Goal: Task Accomplishment & Management: Complete application form

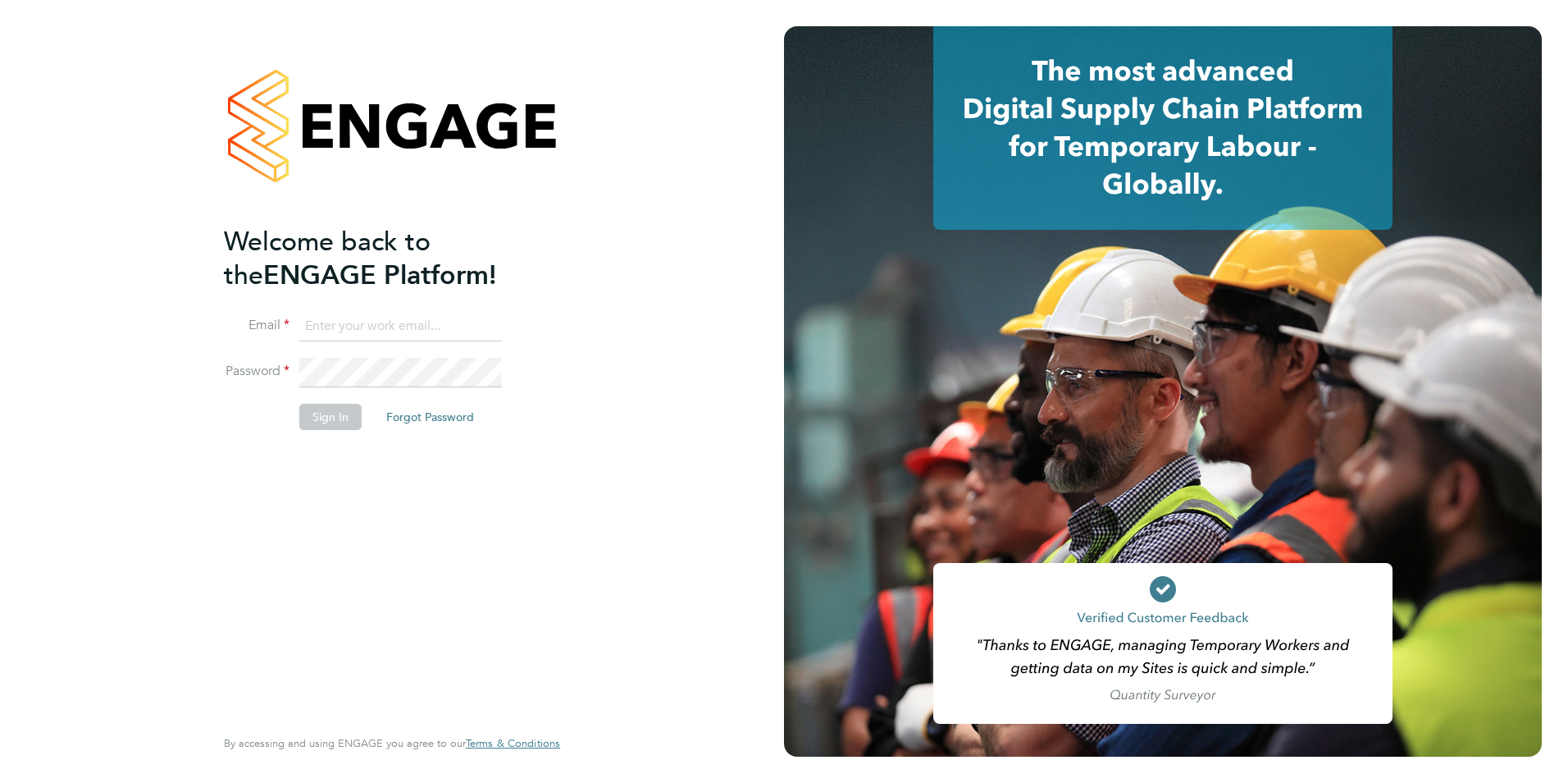
type input "jack.baron@HunterEducation.co.uk"
click at [338, 416] on button "Sign In" at bounding box center [330, 417] width 62 height 26
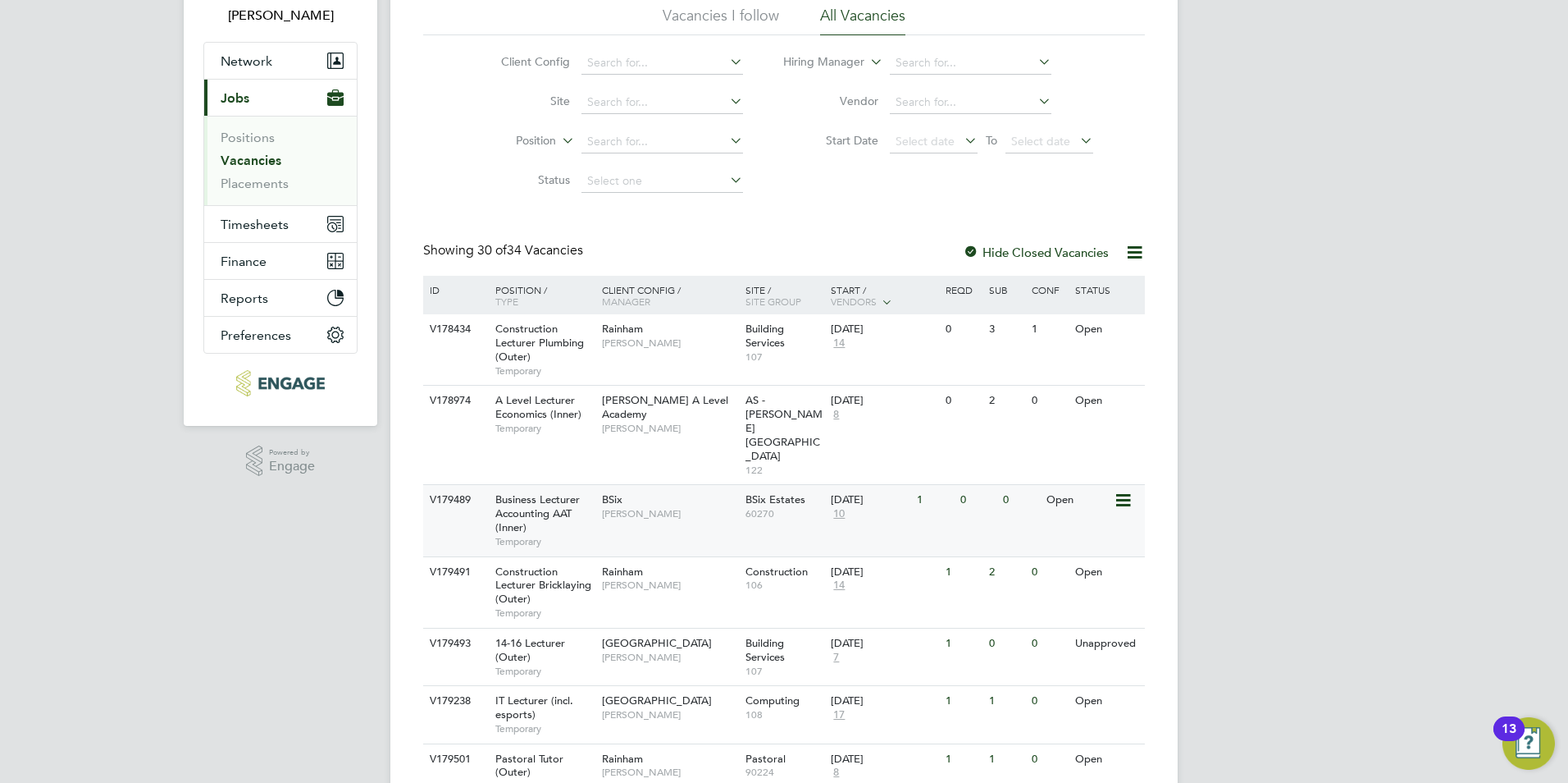
scroll to position [136, 0]
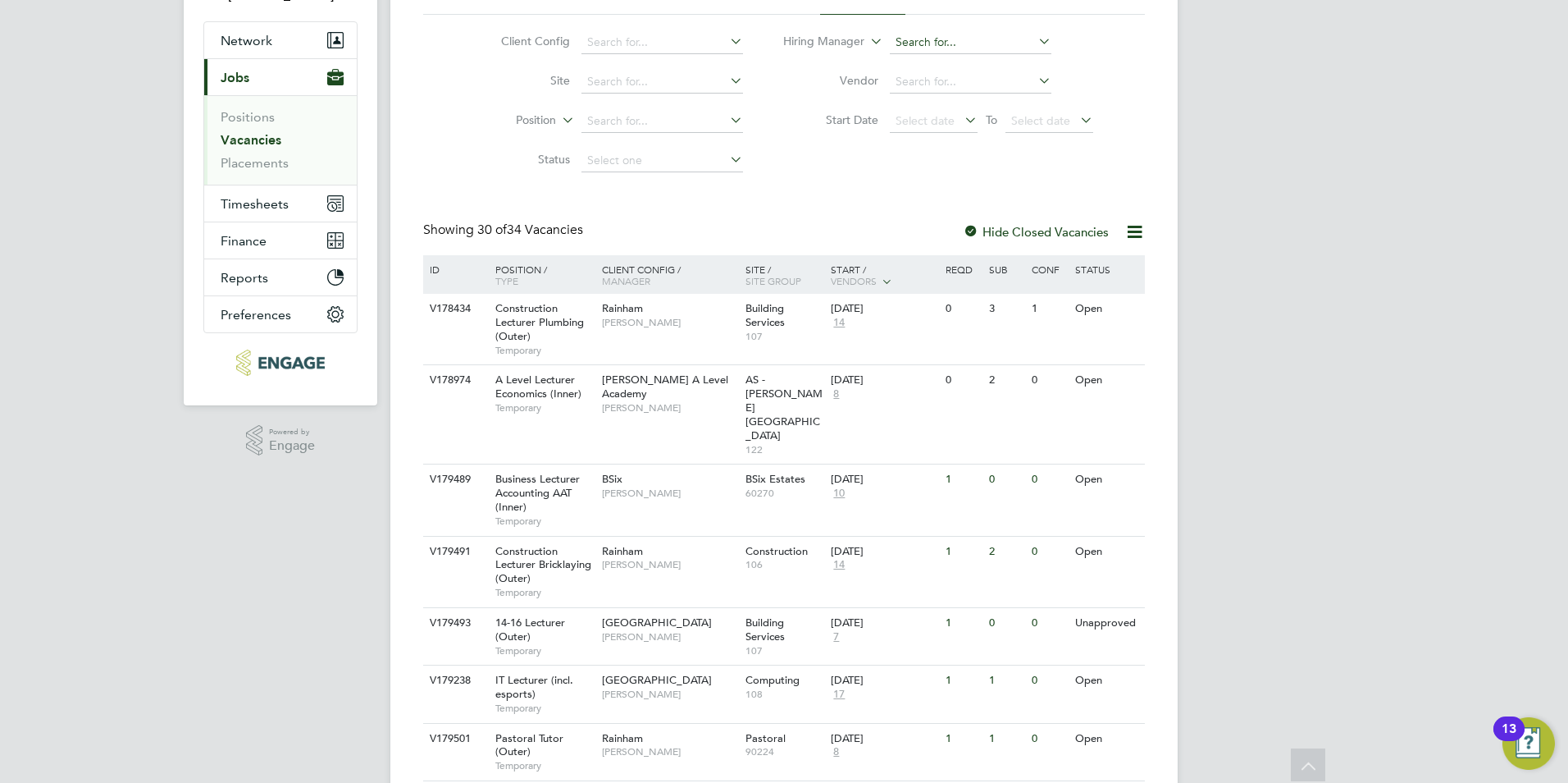
drag, startPoint x: 919, startPoint y: 24, endPoint x: 920, endPoint y: 32, distance: 8.1
click at [919, 31] on li "Hiring Manager" at bounding box center [939, 43] width 350 height 39
click at [920, 33] on input at bounding box center [970, 42] width 161 height 23
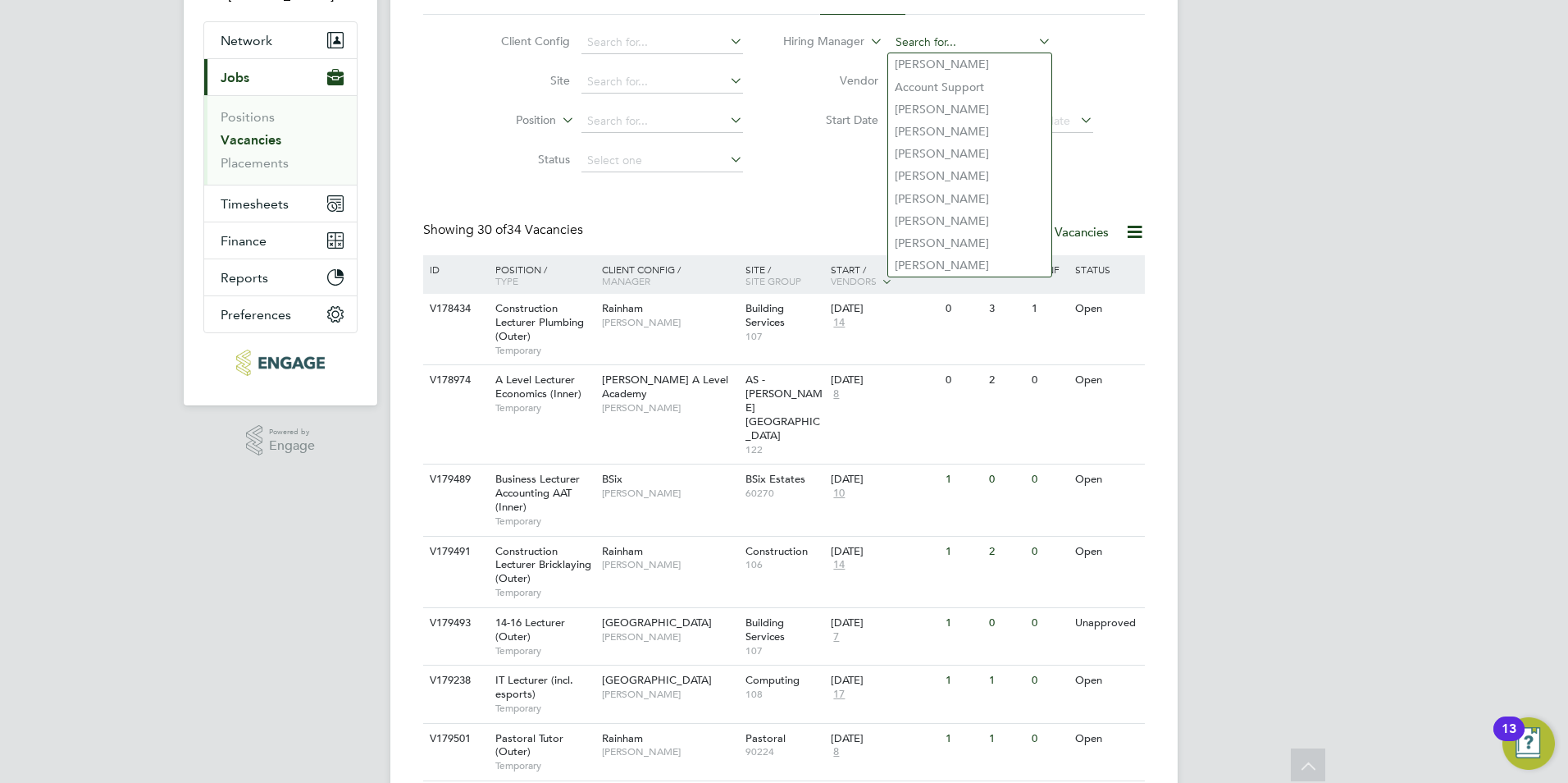
click at [934, 43] on input at bounding box center [970, 42] width 161 height 23
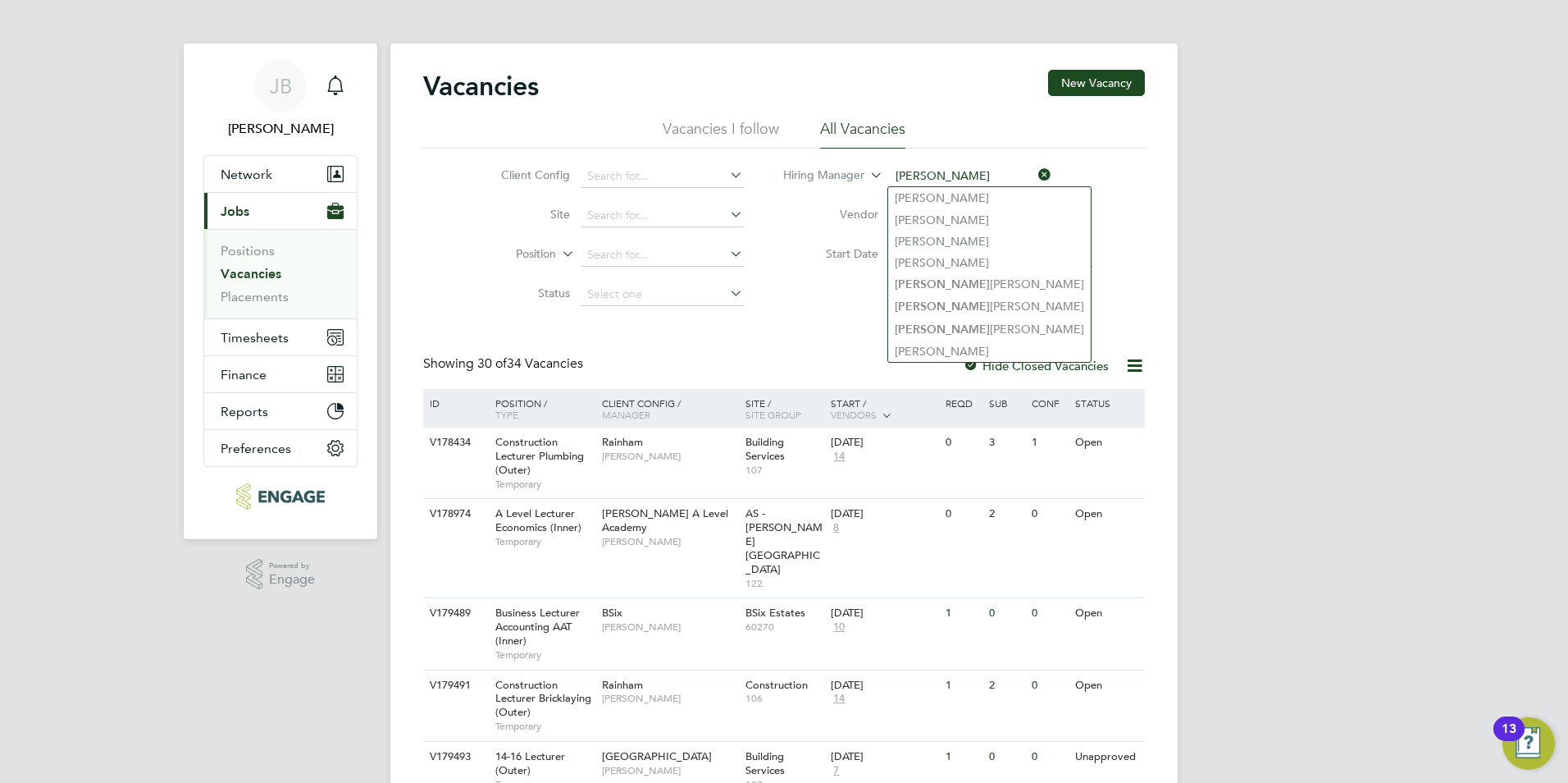
scroll to position [0, 0]
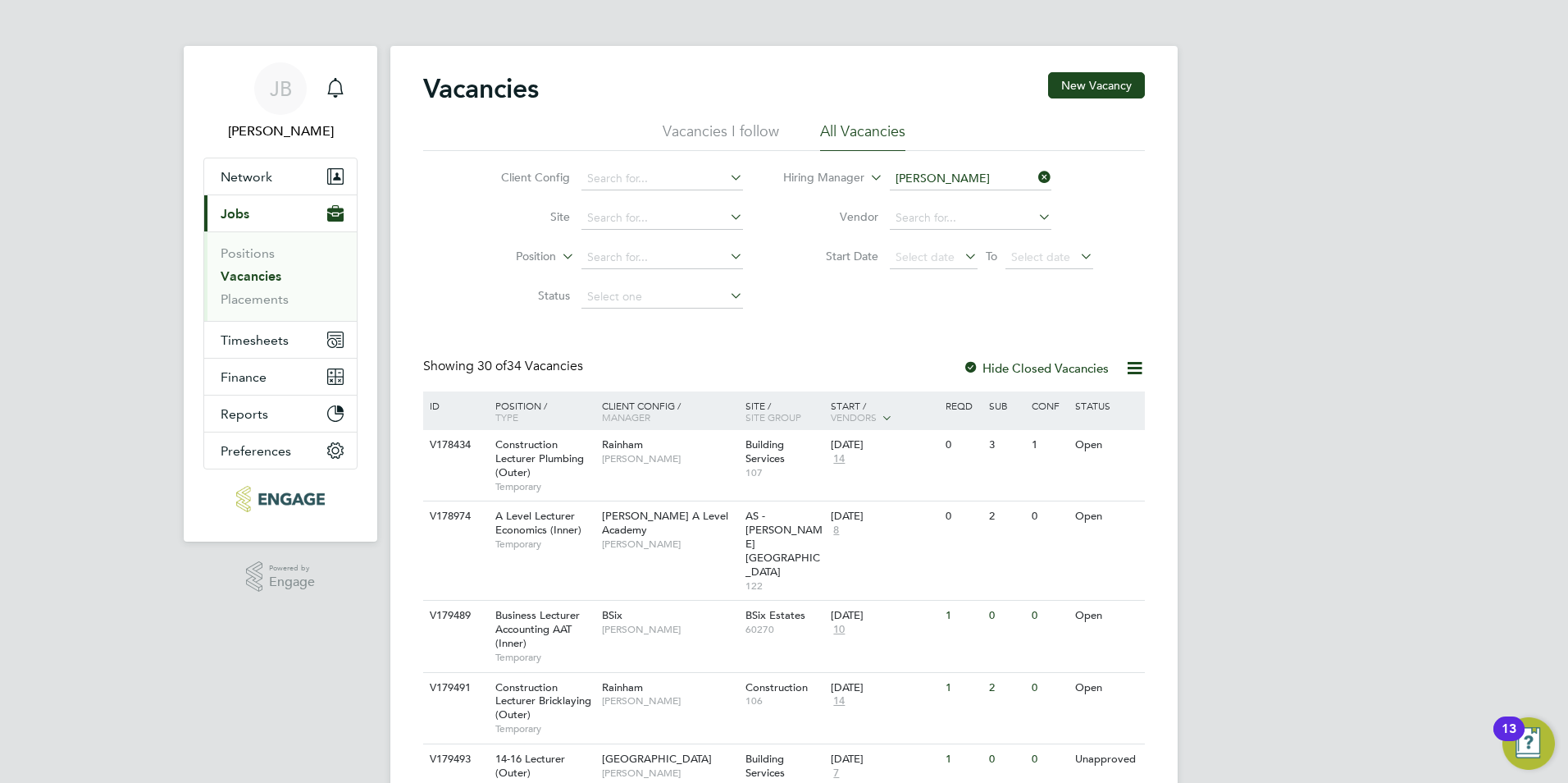
click at [944, 311] on li "Ian Rist" at bounding box center [989, 309] width 202 height 22
type input "[PERSON_NAME]"
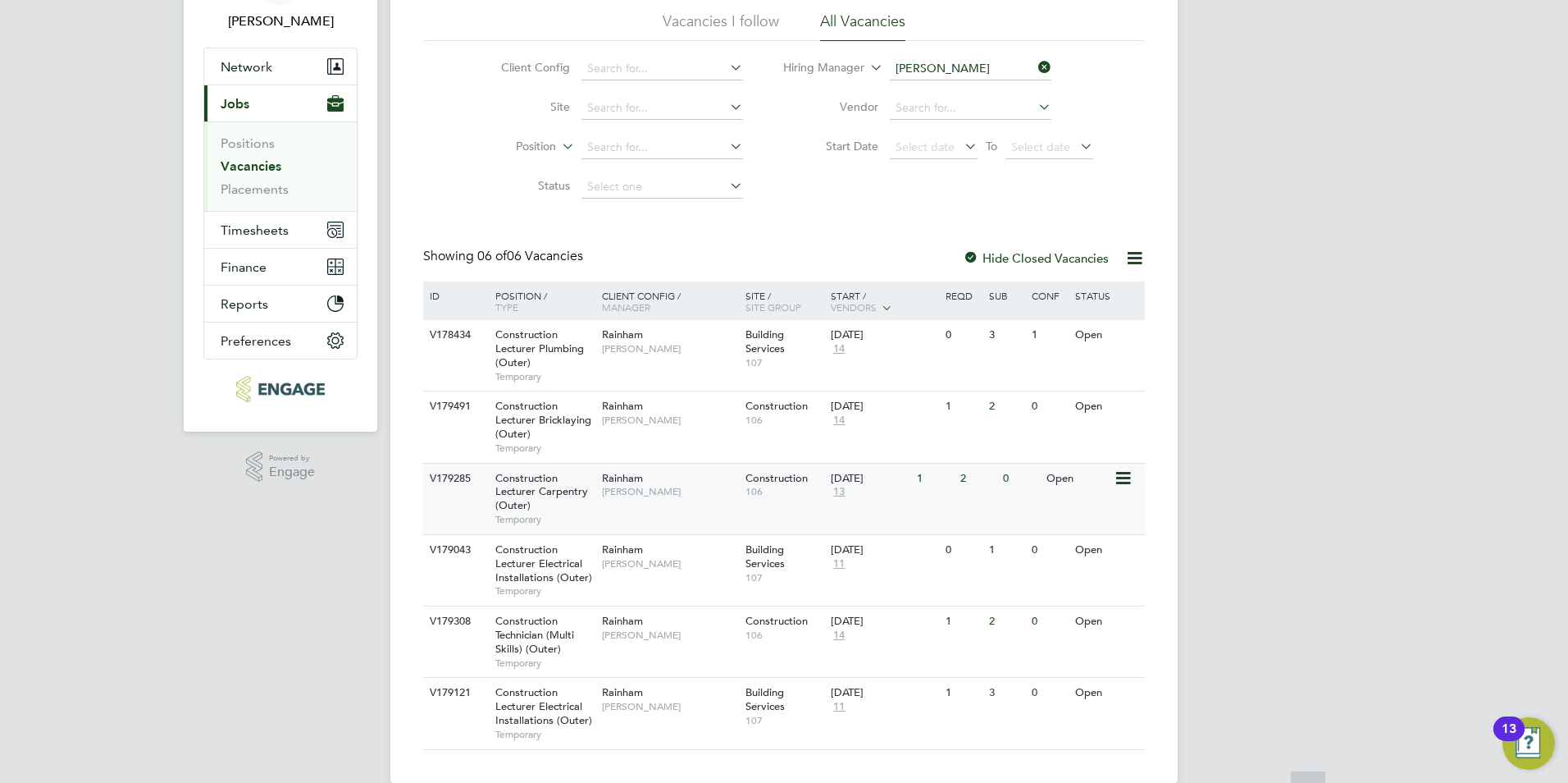
scroll to position [136, 0]
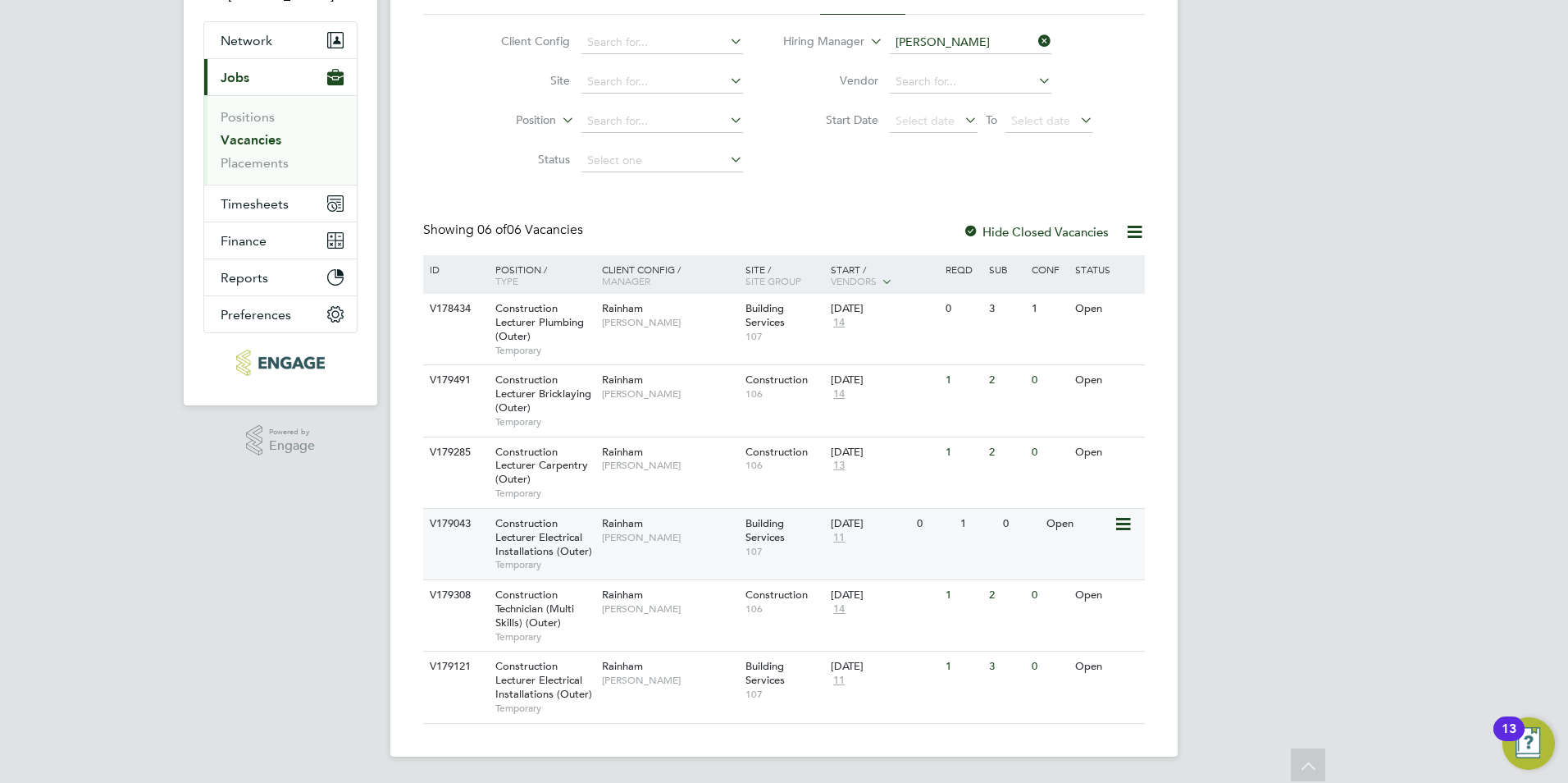
click at [539, 533] on span "Construction Lecturer Electrical Installations (Outer)" at bounding box center [544, 537] width 97 height 42
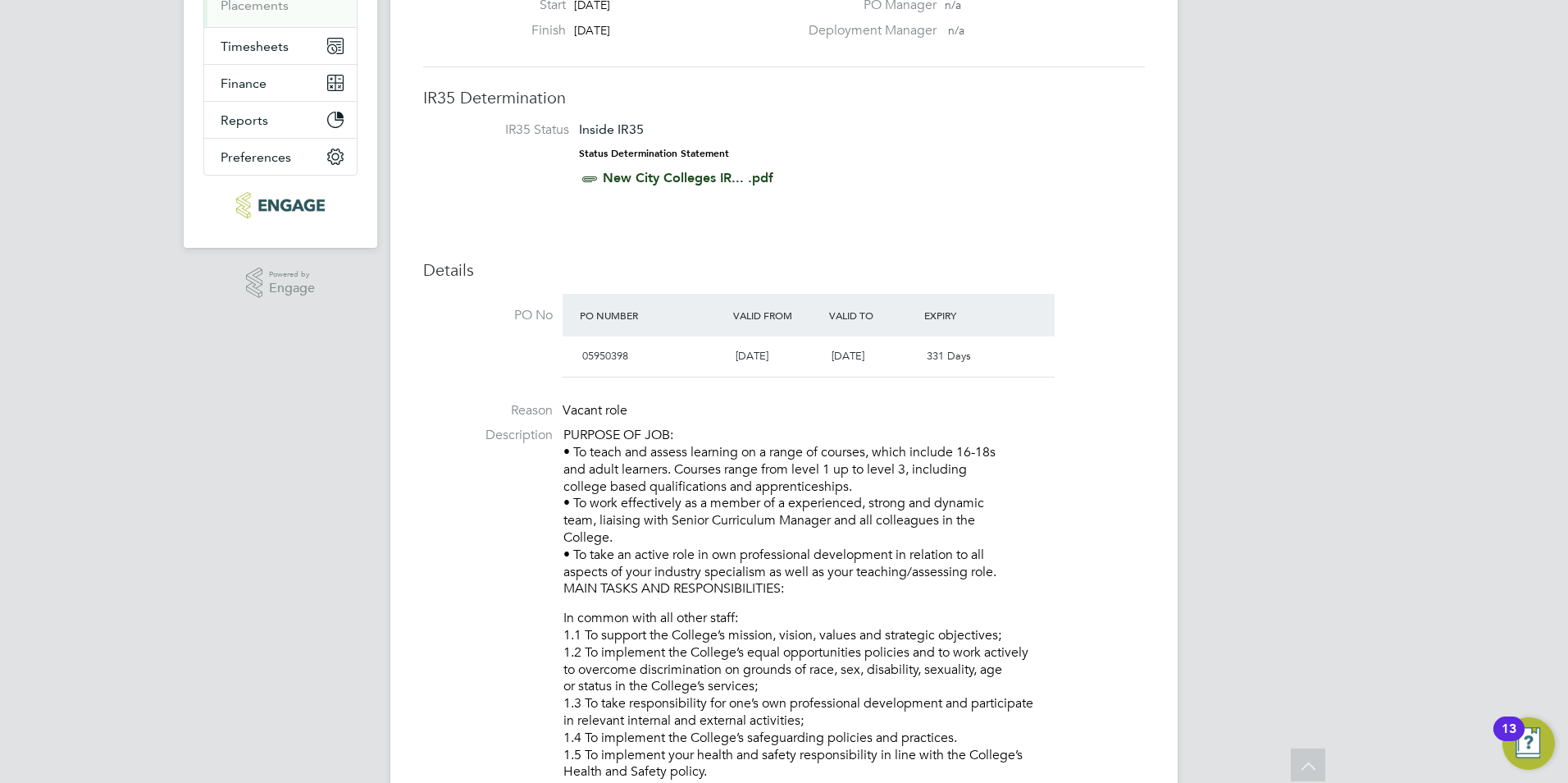
scroll to position [17, 0]
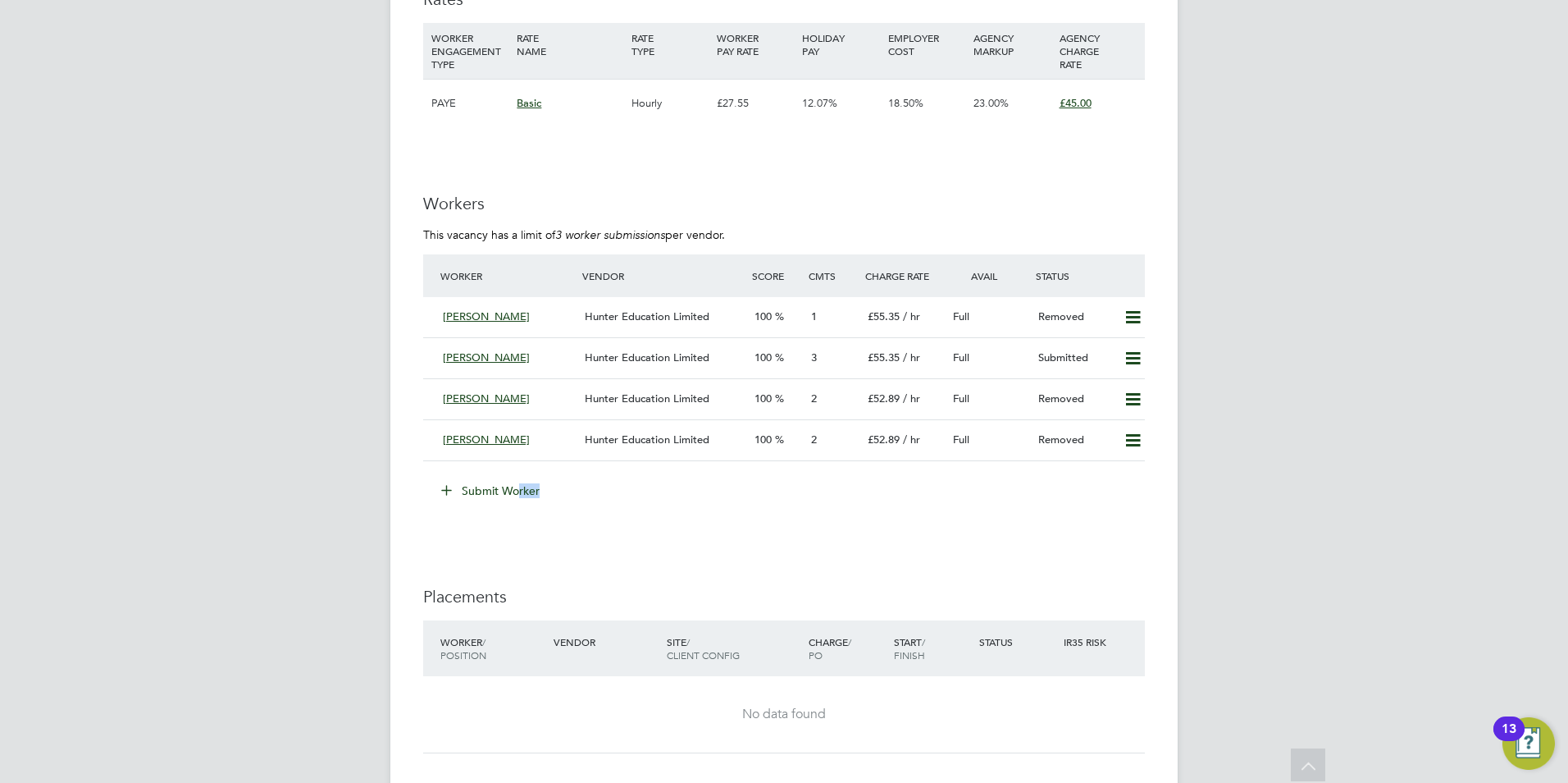
click at [518, 493] on li "Submit Worker" at bounding box center [784, 499] width 722 height 43
click at [518, 493] on button "Submit Worker" at bounding box center [491, 490] width 123 height 26
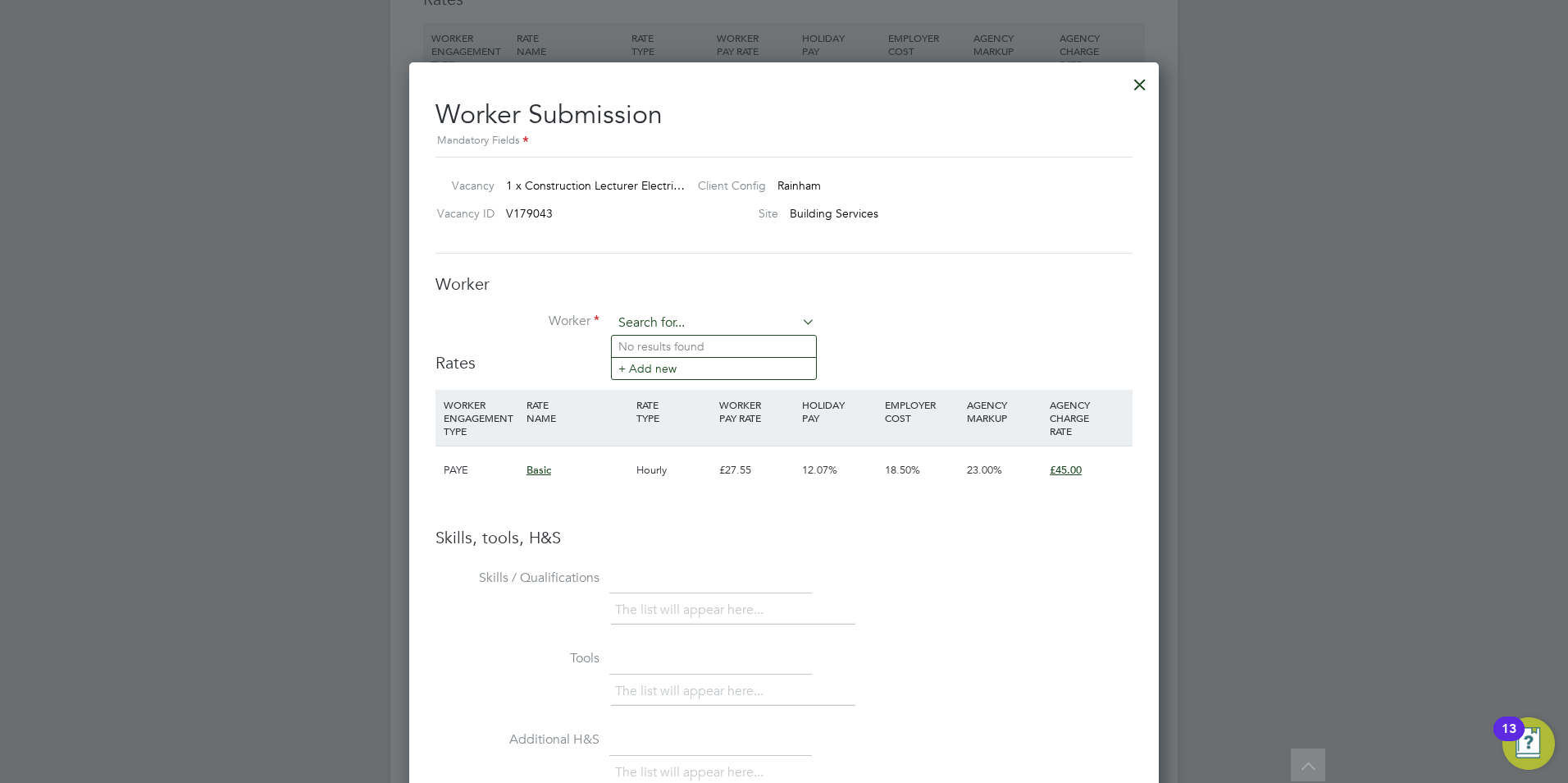
click at [659, 318] on input at bounding box center [714, 323] width 202 height 24
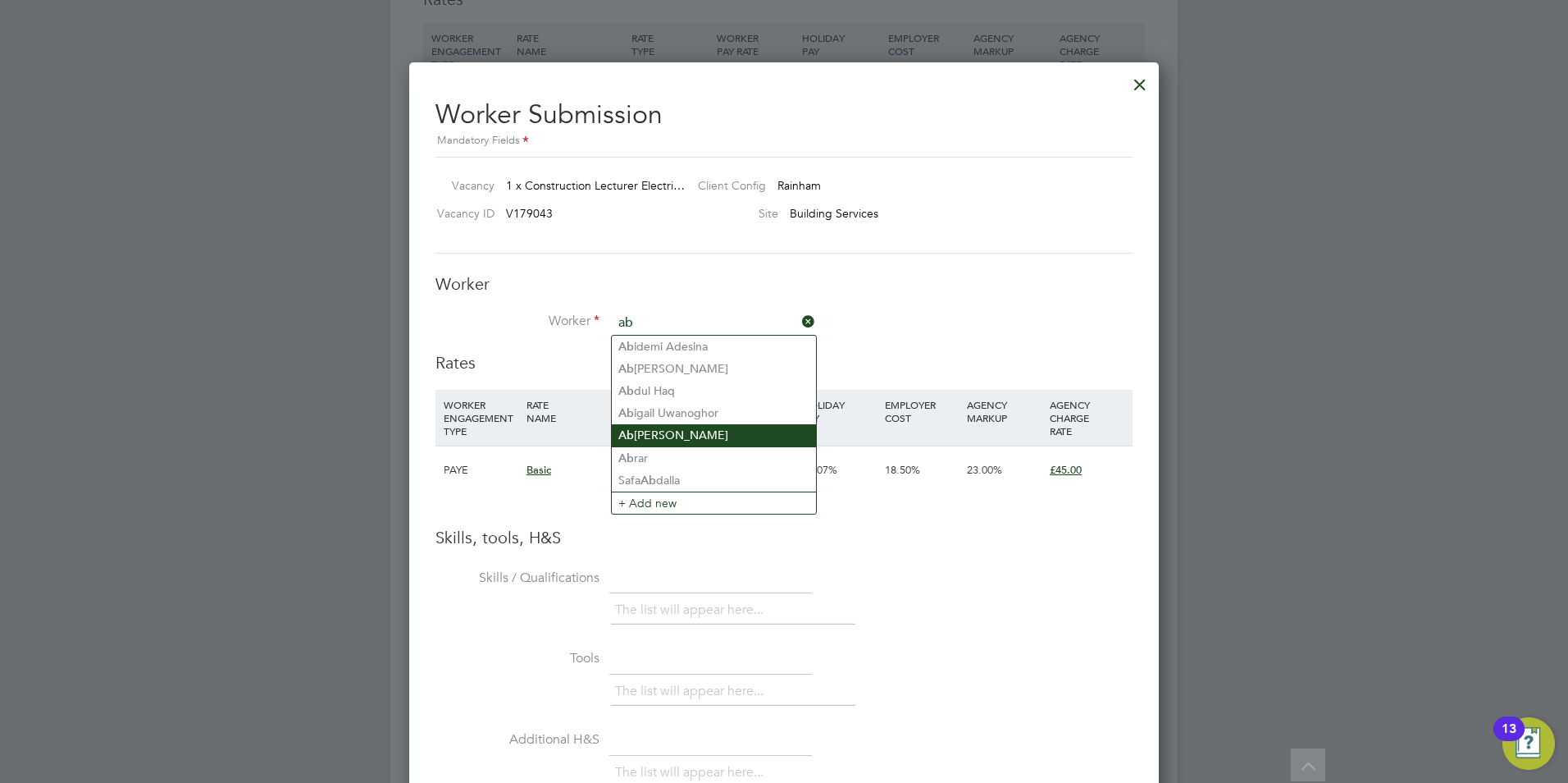
click at [725, 431] on li "Ab [PERSON_NAME]" at bounding box center [714, 435] width 204 height 22
type input "[PERSON_NAME]"
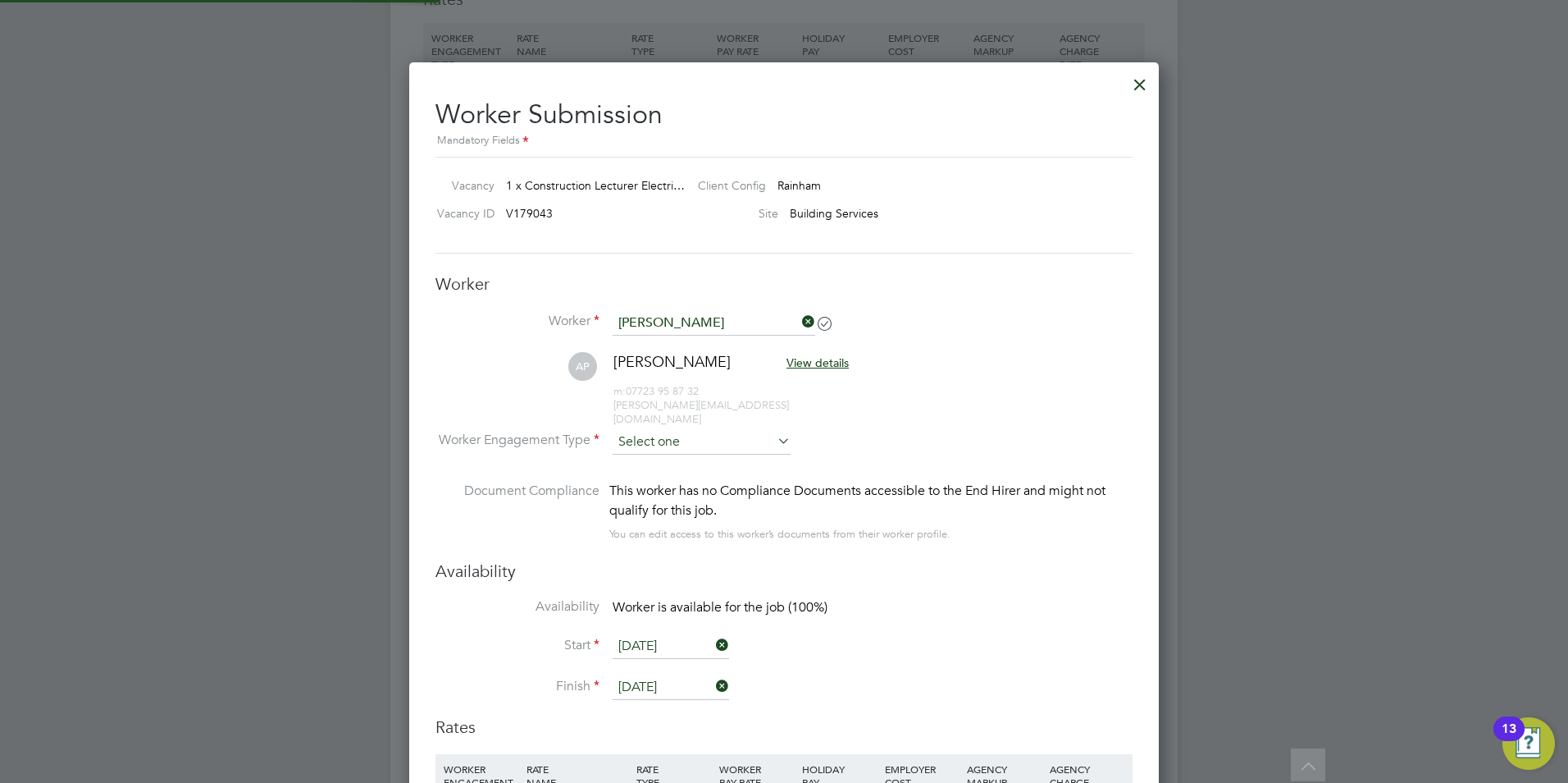
scroll to position [1402, 751]
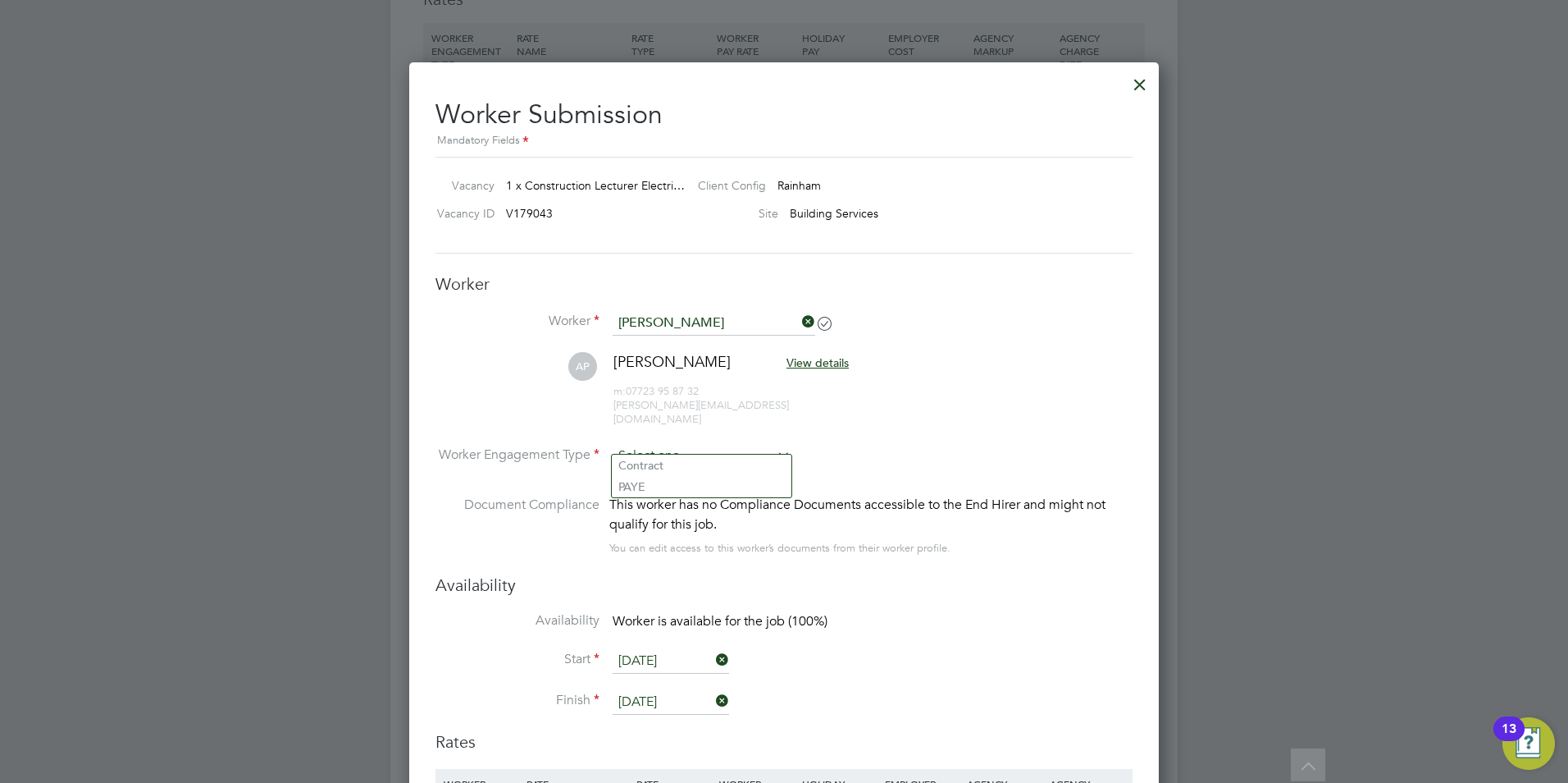
click at [756, 446] on input at bounding box center [702, 456] width 178 height 24
click at [701, 463] on li "Contract" at bounding box center [702, 465] width 180 height 21
type input "Contract"
